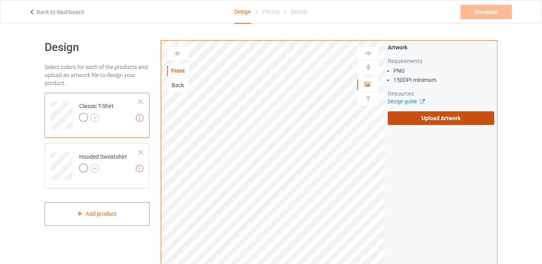
click at [418, 116] on label "Upload Artwork" at bounding box center [440, 118] width 106 height 14
click at [0, 0] on input "Upload Artwork" at bounding box center [0, 0] width 0 height 0
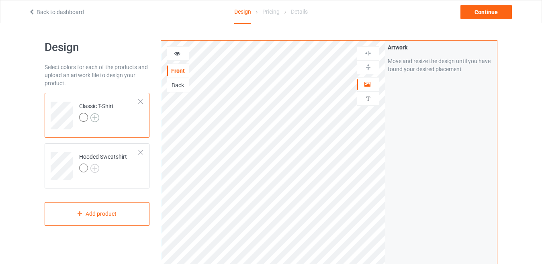
click at [97, 115] on img at bounding box center [94, 117] width 9 height 9
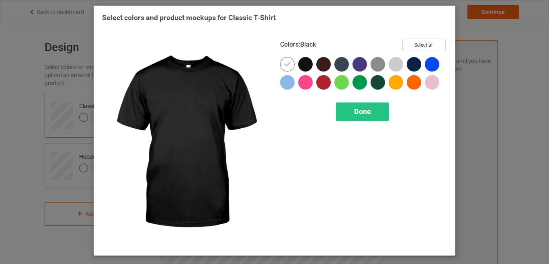
click at [307, 65] on div at bounding box center [305, 64] width 14 height 14
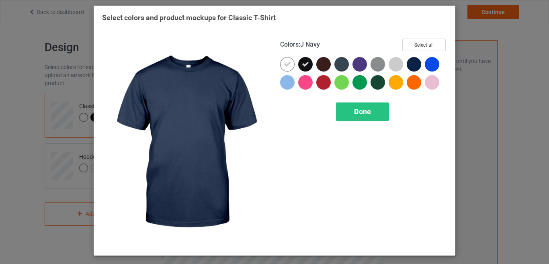
click at [410, 64] on div at bounding box center [413, 64] width 14 height 14
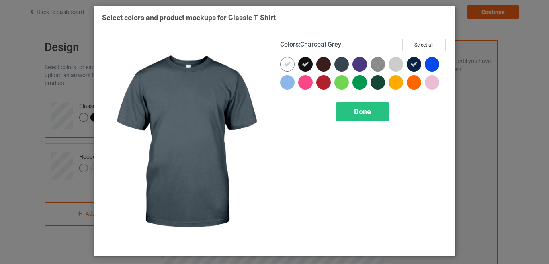
click at [337, 65] on div at bounding box center [341, 64] width 14 height 14
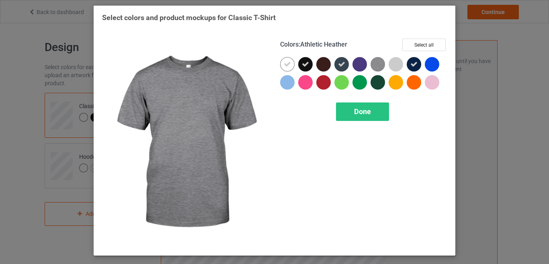
click at [379, 66] on img at bounding box center [377, 64] width 14 height 14
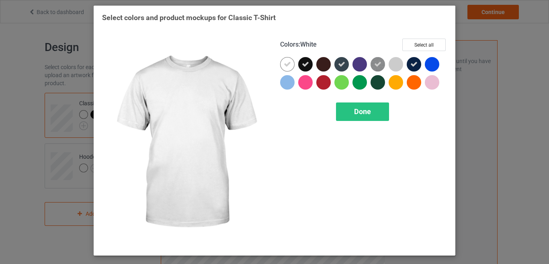
click at [285, 65] on icon at bounding box center [286, 64] width 7 height 7
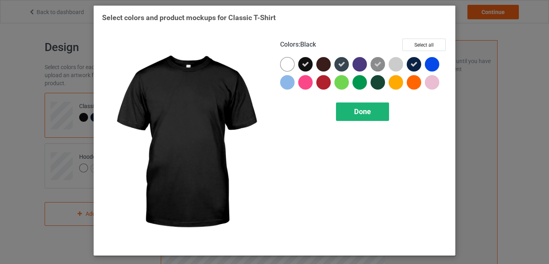
click at [361, 114] on span "Done" at bounding box center [362, 111] width 17 height 8
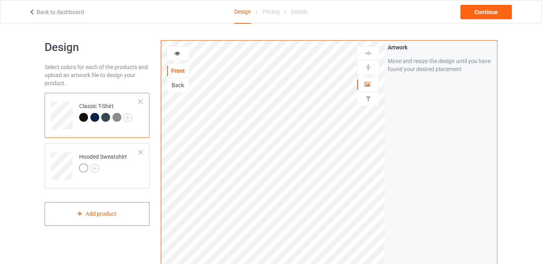
click at [83, 114] on div at bounding box center [83, 117] width 9 height 9
click at [84, 117] on div at bounding box center [83, 117] width 9 height 9
click at [174, 52] on icon at bounding box center [177, 52] width 7 height 6
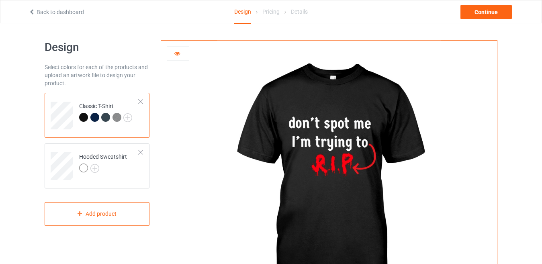
click at [173, 51] on div at bounding box center [178, 53] width 22 height 8
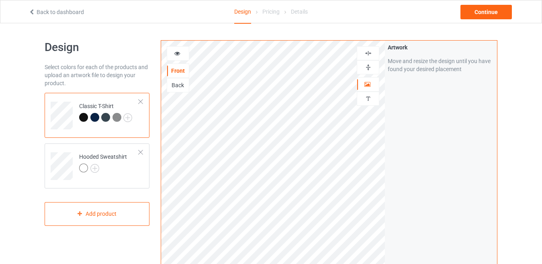
click at [366, 68] on img at bounding box center [368, 67] width 8 height 8
click at [367, 53] on img at bounding box center [368, 53] width 8 height 8
click at [367, 69] on img at bounding box center [368, 67] width 8 height 8
click at [367, 70] on img at bounding box center [368, 67] width 8 height 8
click at [368, 65] on img at bounding box center [368, 67] width 8 height 8
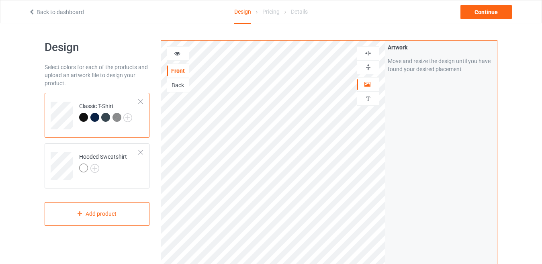
click at [369, 48] on div at bounding box center [368, 53] width 22 height 14
click at [109, 168] on div at bounding box center [103, 168] width 48 height 11
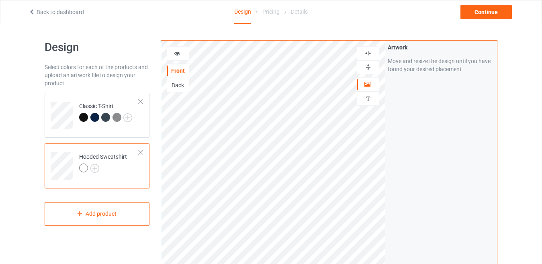
click at [370, 63] on img at bounding box center [368, 67] width 8 height 8
click at [371, 56] on img at bounding box center [368, 53] width 8 height 8
click at [92, 162] on div "Hooded Sweatshirt" at bounding box center [103, 162] width 48 height 19
click at [94, 166] on img at bounding box center [94, 168] width 9 height 9
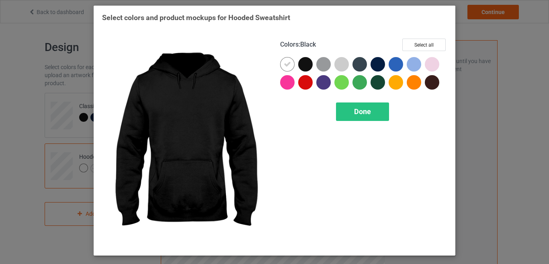
click at [306, 70] on div at bounding box center [305, 64] width 14 height 14
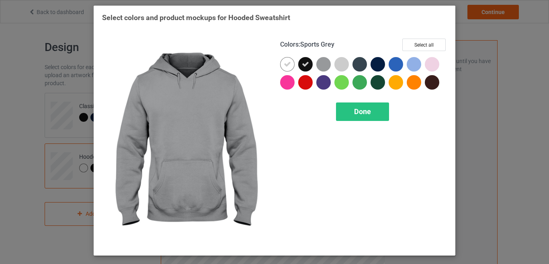
click at [322, 67] on div at bounding box center [323, 64] width 14 height 14
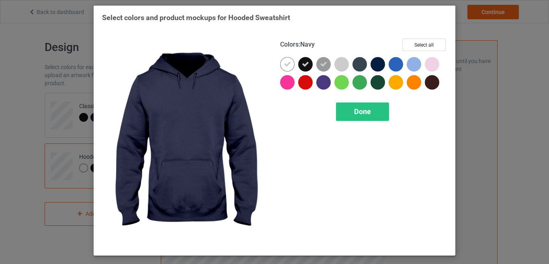
click at [375, 67] on div at bounding box center [377, 64] width 14 height 14
click at [362, 64] on div at bounding box center [359, 64] width 14 height 14
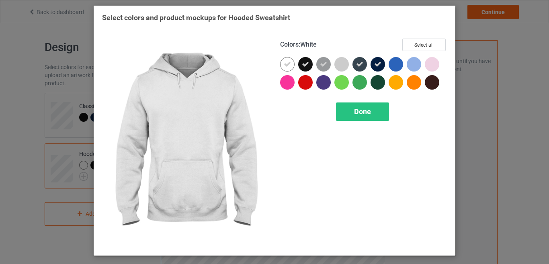
click at [292, 62] on div at bounding box center [287, 64] width 14 height 14
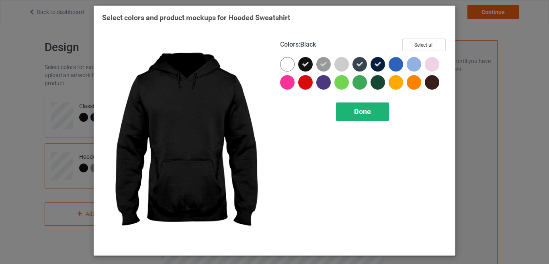
click at [377, 111] on div "Done" at bounding box center [362, 111] width 53 height 18
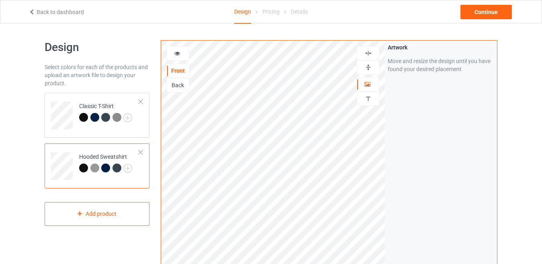
click at [82, 166] on div at bounding box center [83, 167] width 9 height 9
click at [481, 18] on div "Continue" at bounding box center [485, 12] width 51 height 14
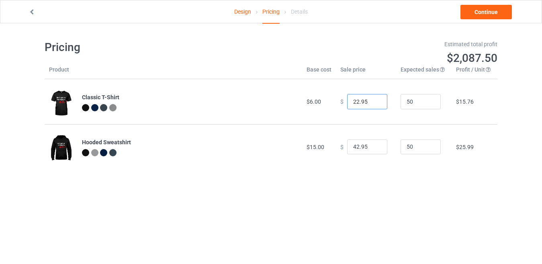
drag, startPoint x: 354, startPoint y: 101, endPoint x: 313, endPoint y: 109, distance: 41.7
click at [313, 109] on tr "Classic T-Shirt $6.00 $ 22.95 50 $15.76" at bounding box center [271, 101] width 453 height 45
click at [359, 100] on input "18.95" at bounding box center [367, 101] width 40 height 15
type input "18.99"
drag, startPoint x: 363, startPoint y: 146, endPoint x: 339, endPoint y: 149, distance: 24.2
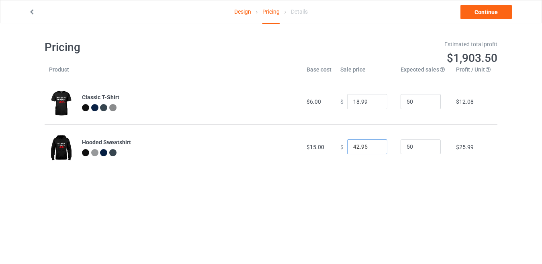
click at [340, 149] on div "$ 42.95" at bounding box center [365, 146] width 51 height 15
click at [353, 149] on input "0.00" at bounding box center [367, 146] width 40 height 15
drag, startPoint x: 351, startPoint y: 148, endPoint x: 330, endPoint y: 151, distance: 20.2
click at [330, 151] on tr "Hooded Sweatshirt $15.00 $ 0.00 50 -$13.95" at bounding box center [271, 146] width 453 height 45
click at [372, 144] on input "0.95" at bounding box center [367, 146] width 40 height 15
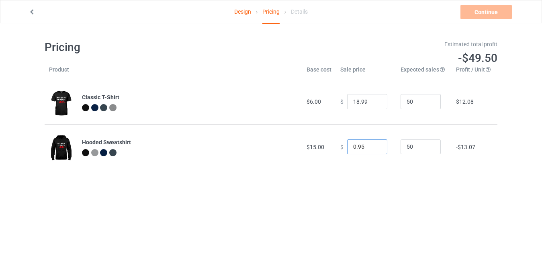
drag, startPoint x: 351, startPoint y: 147, endPoint x: 346, endPoint y: 147, distance: 4.4
click at [347, 147] on input "0.95" at bounding box center [367, 146] width 40 height 15
drag, startPoint x: 363, startPoint y: 147, endPoint x: 359, endPoint y: 148, distance: 4.0
click at [359, 148] on input "32.95" at bounding box center [367, 146] width 40 height 15
type input "32.99"
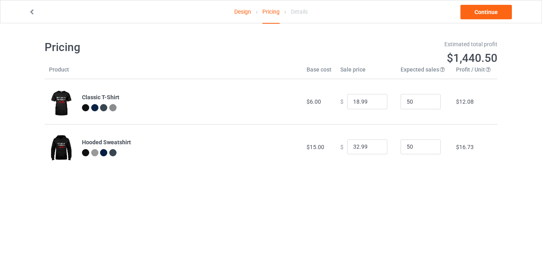
click at [382, 171] on div "Pricing Estimated total profit $1,440.50 Product Base cost Sale price Expected …" at bounding box center [271, 104] width 453 height 163
click at [518, 67] on div "Design Pricing Details Continue Pricing Estimated total profit $1,440.50 Produc…" at bounding box center [271, 104] width 542 height 163
click at [492, 14] on link "Continue" at bounding box center [485, 12] width 51 height 14
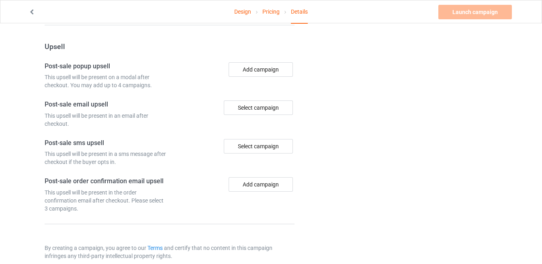
scroll to position [591, 0]
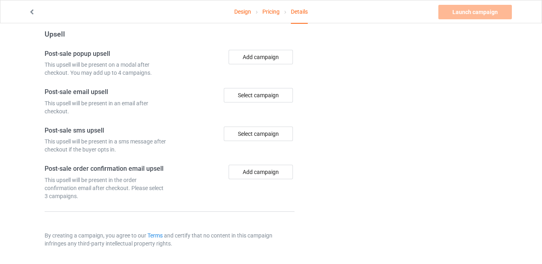
drag, startPoint x: 541, startPoint y: 239, endPoint x: 547, endPoint y: 233, distance: 8.8
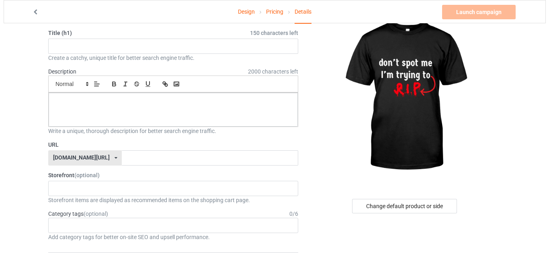
scroll to position [0, 0]
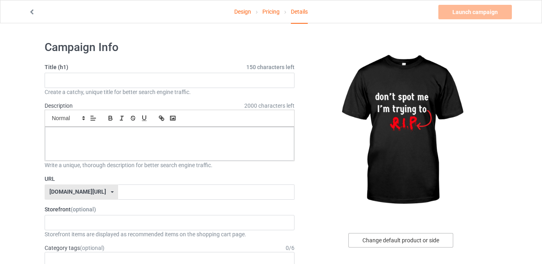
click at [391, 241] on div "Change default product or side" at bounding box center [400, 240] width 105 height 14
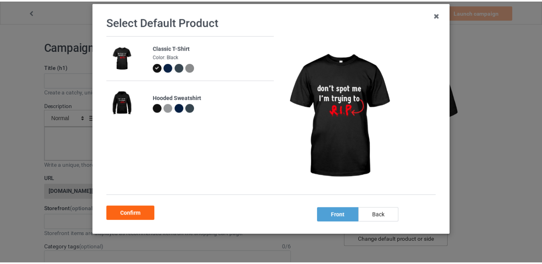
scroll to position [44, 0]
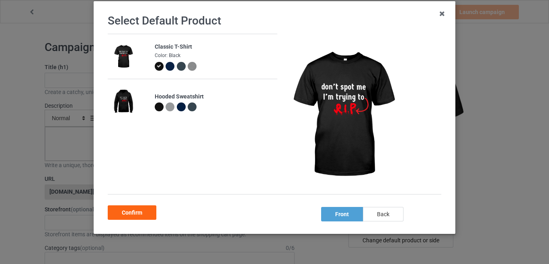
click at [364, 208] on div "back" at bounding box center [383, 214] width 41 height 14
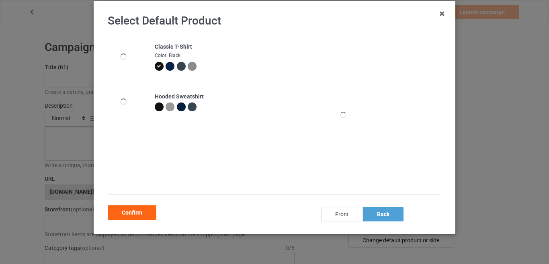
click at [343, 218] on div "front" at bounding box center [342, 214] width 42 height 14
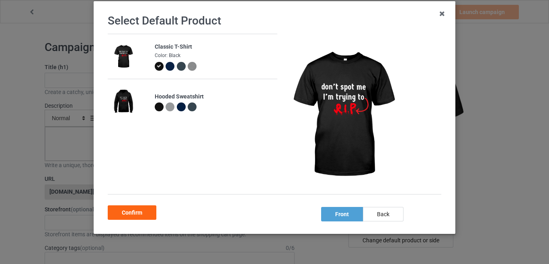
click at [483, 216] on div "Select Default Product Classic T-Shirt Color: Black Hooded Sweatshirt front bac…" at bounding box center [274, 132] width 549 height 264
click at [437, 14] on icon at bounding box center [441, 13] width 13 height 13
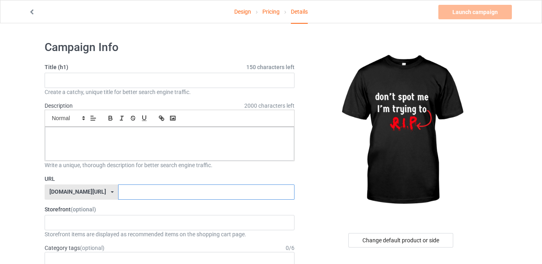
click at [118, 196] on input "text" at bounding box center [206, 191] width 176 height 15
click at [124, 175] on label "URL" at bounding box center [170, 179] width 250 height 8
click at [113, 225] on div "No result found" at bounding box center [170, 222] width 250 height 15
click at [127, 180] on label "URL" at bounding box center [170, 179] width 250 height 8
click at [205, 86] on input "text" at bounding box center [170, 80] width 250 height 15
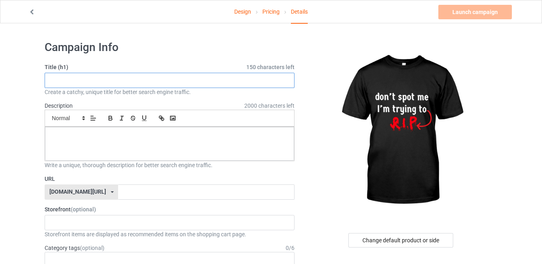
click at [104, 81] on input "text" at bounding box center [170, 80] width 250 height 15
type input "Don't spot me I'm trying to R.I.P"
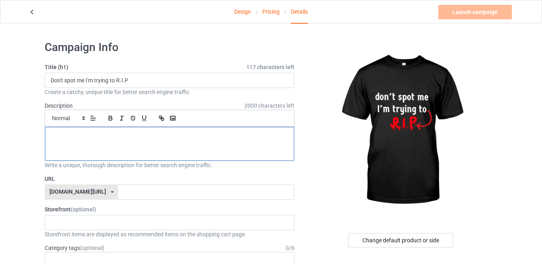
click at [116, 136] on p at bounding box center [169, 136] width 236 height 8
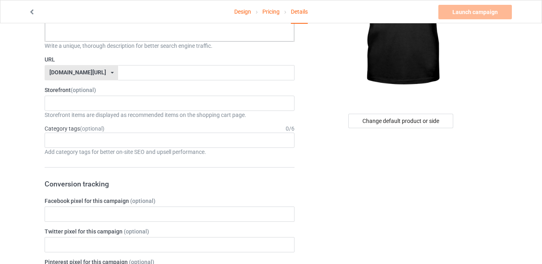
scroll to position [24, 0]
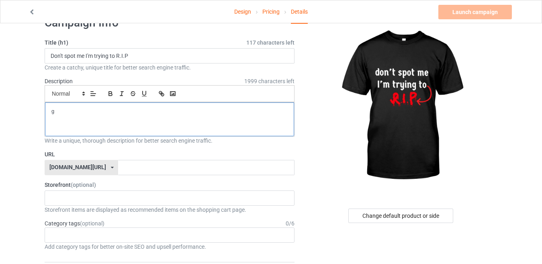
click at [203, 133] on div "g" at bounding box center [169, 119] width 249 height 34
click at [202, 133] on div "g" at bounding box center [169, 119] width 249 height 34
click at [329, 121] on img at bounding box center [401, 106] width 145 height 181
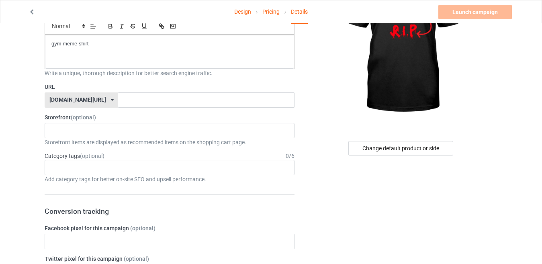
scroll to position [103, 0]
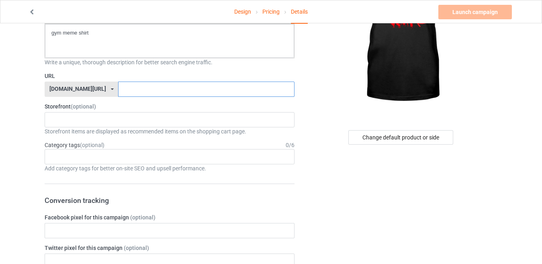
click at [163, 94] on input "text" at bounding box center [206, 89] width 176 height 15
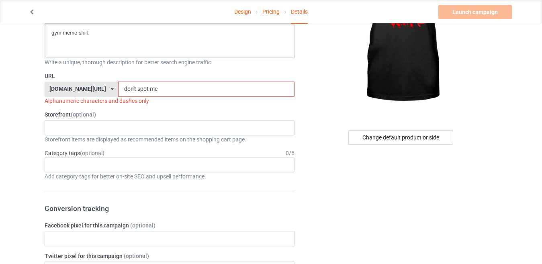
click at [162, 102] on div "Alphanumeric characters and dashes only" at bounding box center [170, 101] width 250 height 8
click at [130, 88] on input "don't spot me" at bounding box center [206, 89] width 176 height 15
click at [118, 88] on input "don't spot me" at bounding box center [206, 89] width 176 height 15
click at [128, 89] on input "don't-spot me" at bounding box center [206, 89] width 176 height 15
click at [150, 110] on label "Storefront (optional)" at bounding box center [170, 114] width 250 height 8
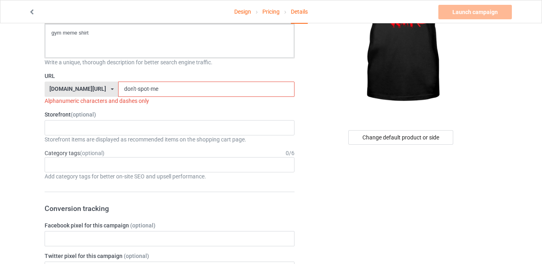
click at [142, 90] on input "don't-spot-me" at bounding box center [206, 89] width 176 height 15
click at [118, 88] on input "don't-spot-me" at bounding box center [206, 89] width 176 height 15
click at [118, 92] on input "don't-spot-me" at bounding box center [206, 89] width 176 height 15
click at [118, 88] on input "don't-spot-me" at bounding box center [206, 89] width 176 height 15
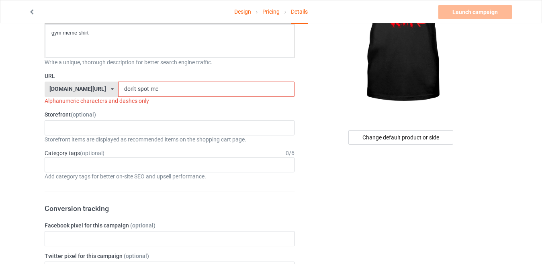
click at [118, 88] on input "don't-spot-me" at bounding box center [206, 89] width 176 height 15
click at [120, 101] on div "Alphanumeric characters and dashes only" at bounding box center [170, 101] width 250 height 8
click at [121, 114] on label "Storefront (optional)" at bounding box center [170, 114] width 250 height 8
click at [133, 88] on input "dont-spot-me" at bounding box center [206, 89] width 176 height 15
click at [133, 88] on input "e" at bounding box center [206, 89] width 176 height 15
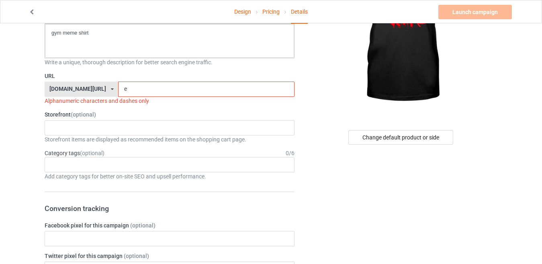
type input "e"
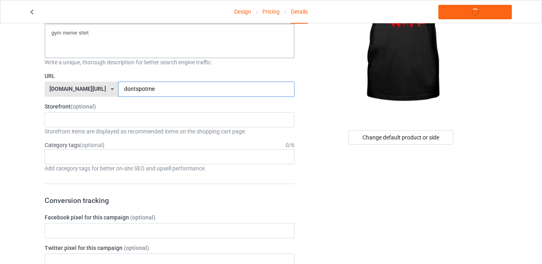
click at [125, 90] on input "dontspotme" at bounding box center [206, 89] width 176 height 15
click at [118, 86] on input "dontspot-me" at bounding box center [206, 89] width 176 height 15
click at [118, 86] on input "donts-pot-me" at bounding box center [206, 89] width 176 height 15
click at [118, 90] on input "dons-pot-me" at bounding box center [206, 89] width 176 height 15
click at [118, 89] on input "don-s-pot-me" at bounding box center [206, 89] width 176 height 15
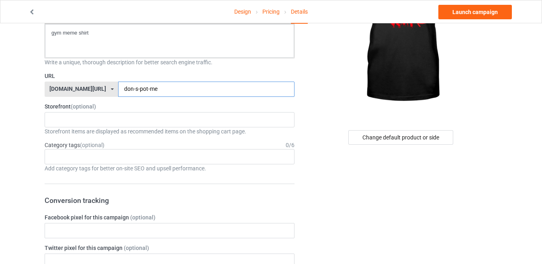
click at [118, 89] on input "don-s-pot-me" at bounding box center [206, 89] width 176 height 15
click at [118, 88] on input "donts-pot-me" at bounding box center [206, 89] width 176 height 15
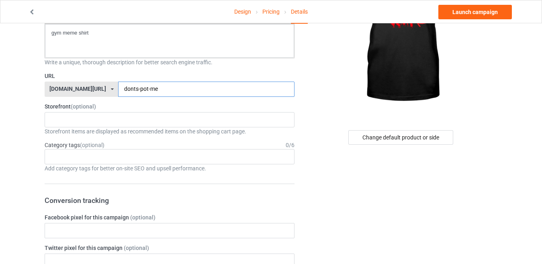
click at [118, 89] on input "donts-pot-me" at bounding box center [206, 89] width 176 height 15
click at [118, 90] on input "donts-spot-me" at bounding box center [206, 89] width 176 height 15
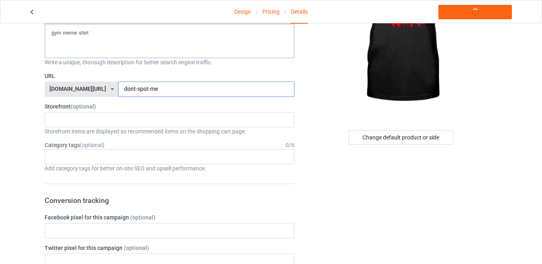
type input "dont-spot-me"
click at [151, 76] on label "URL" at bounding box center [170, 76] width 250 height 8
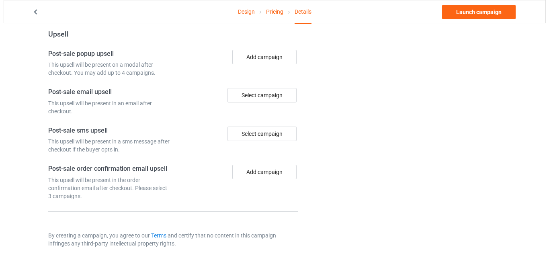
scroll to position [0, 0]
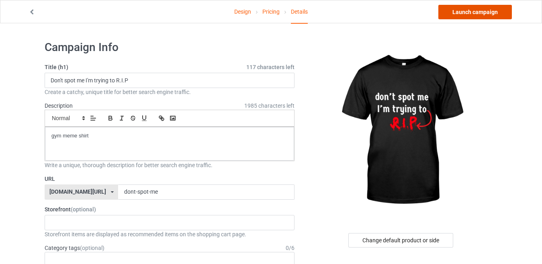
click at [495, 8] on link "Launch campaign" at bounding box center [474, 12] width 73 height 14
